Goal: Find specific page/section: Find specific page/section

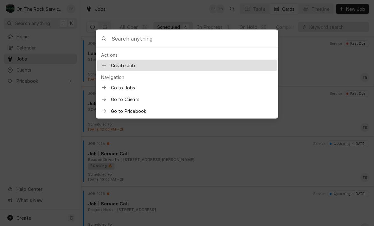
scroll to position [10, 0]
type input "0"
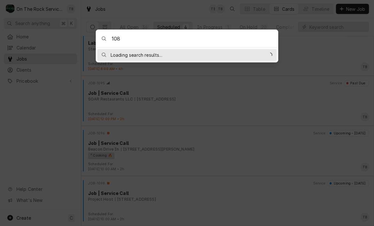
type input "1080"
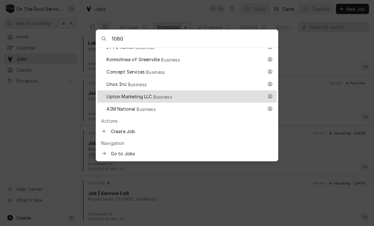
scroll to position [191, 0]
click at [108, 148] on div "Go to Jobs" at bounding box center [186, 154] width 179 height 12
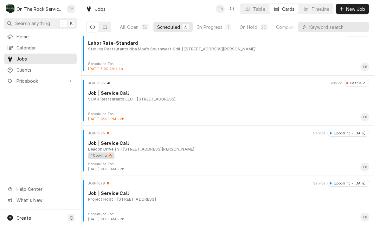
scroll to position [10, 0]
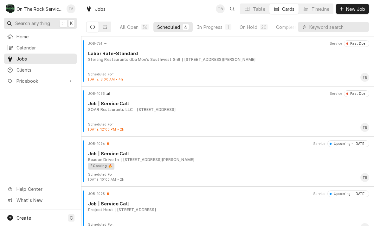
click at [34, 21] on span "Search anything" at bounding box center [32, 23] width 35 height 7
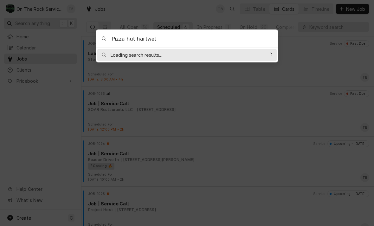
type input "Pizza hut hartwell"
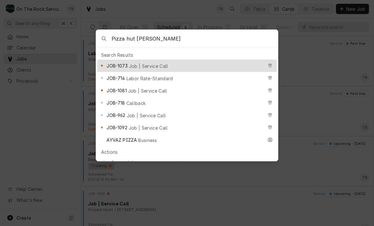
click at [130, 78] on span "Labor Rate-Standard" at bounding box center [149, 78] width 47 height 7
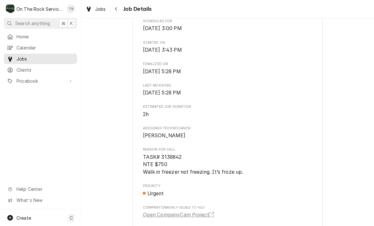
scroll to position [203, 0]
click at [119, 10] on button "Navigate back" at bounding box center [116, 9] width 10 height 10
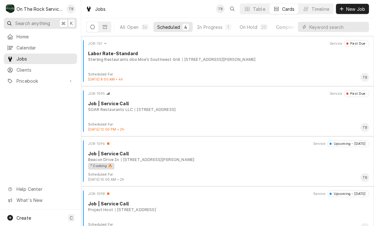
click at [40, 24] on span "Search anything" at bounding box center [32, 23] width 35 height 7
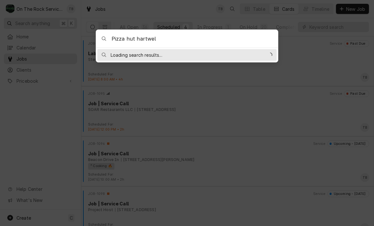
type input "Pizza hut [PERSON_NAME]"
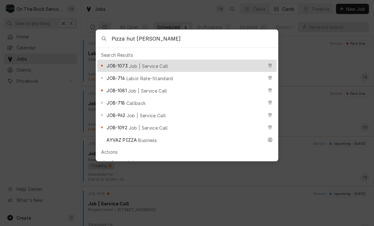
click at [148, 121] on div "JOB-1092 Job | Service Call" at bounding box center [186, 127] width 179 height 12
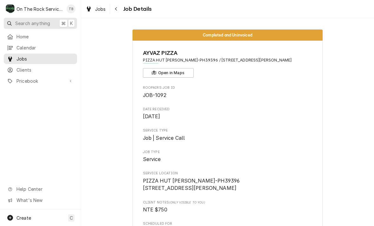
click at [27, 19] on button "Search anything ⌘ K" at bounding box center [40, 23] width 73 height 11
